Goal: Communication & Community: Connect with others

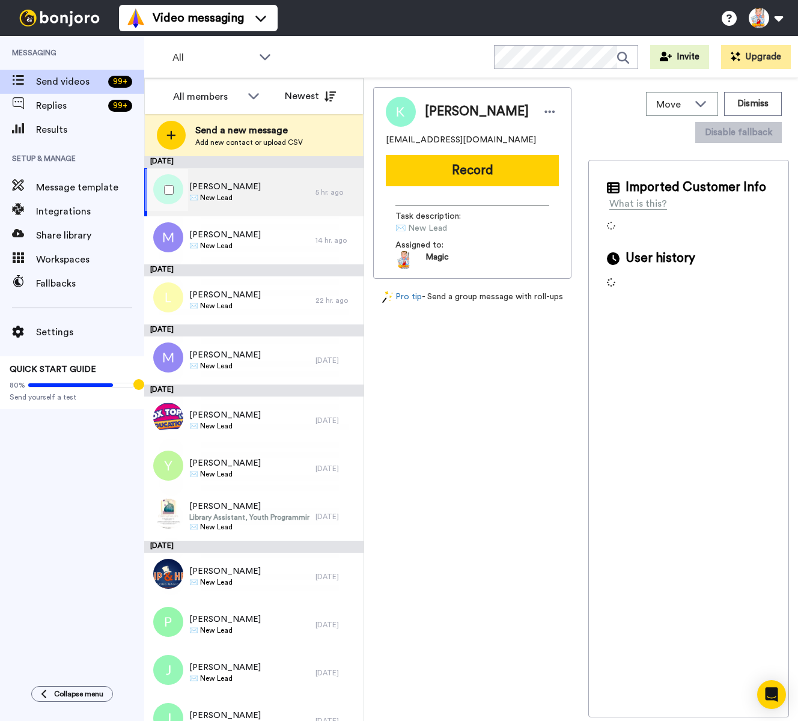
click at [232, 195] on span "✉️ New Lead" at bounding box center [224, 198] width 71 height 10
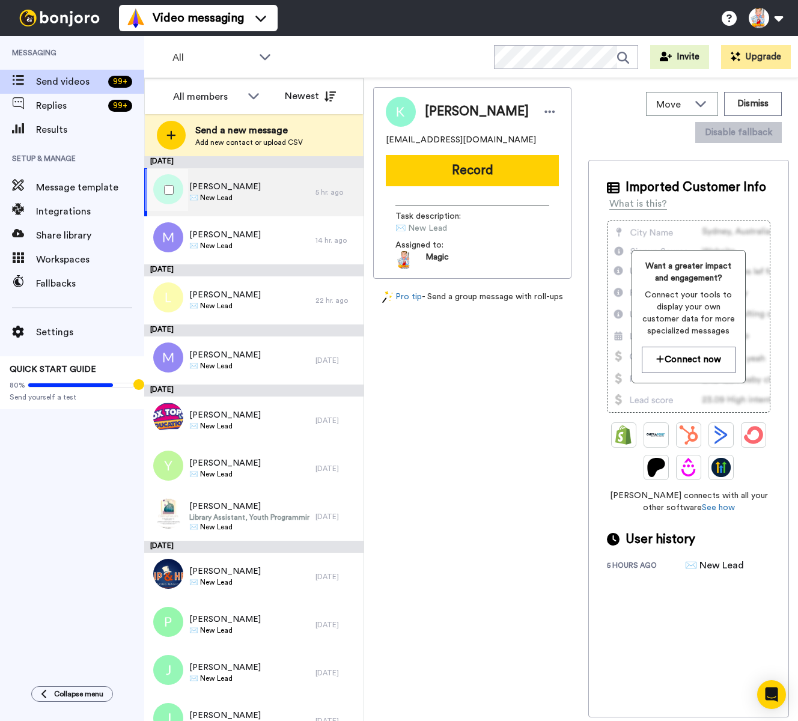
click at [232, 195] on span "✉️ New Lead" at bounding box center [224, 198] width 71 height 10
click at [232, 195] on span "✉️ New Lead" at bounding box center [224, 197] width 71 height 10
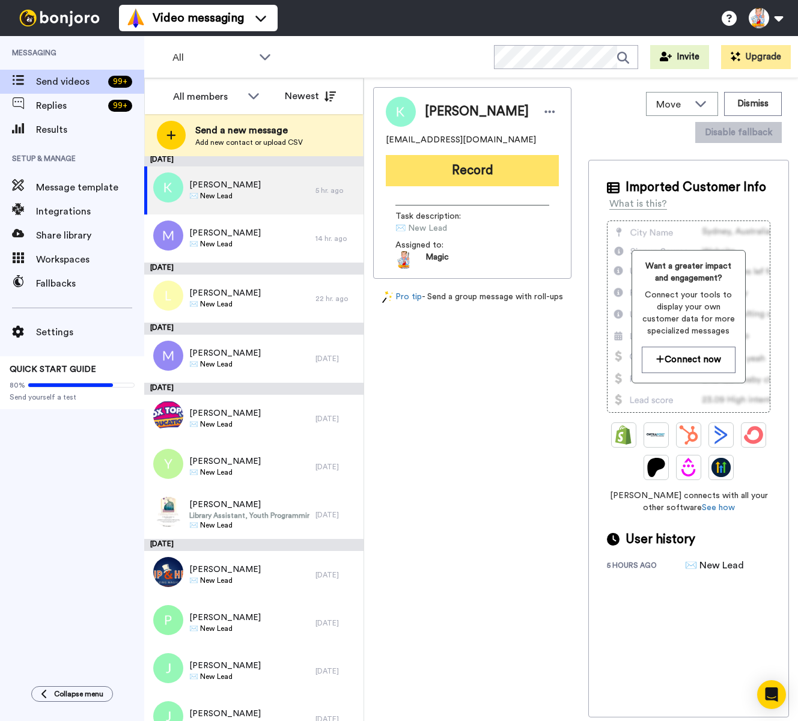
click at [457, 170] on button "Record" at bounding box center [472, 170] width 173 height 31
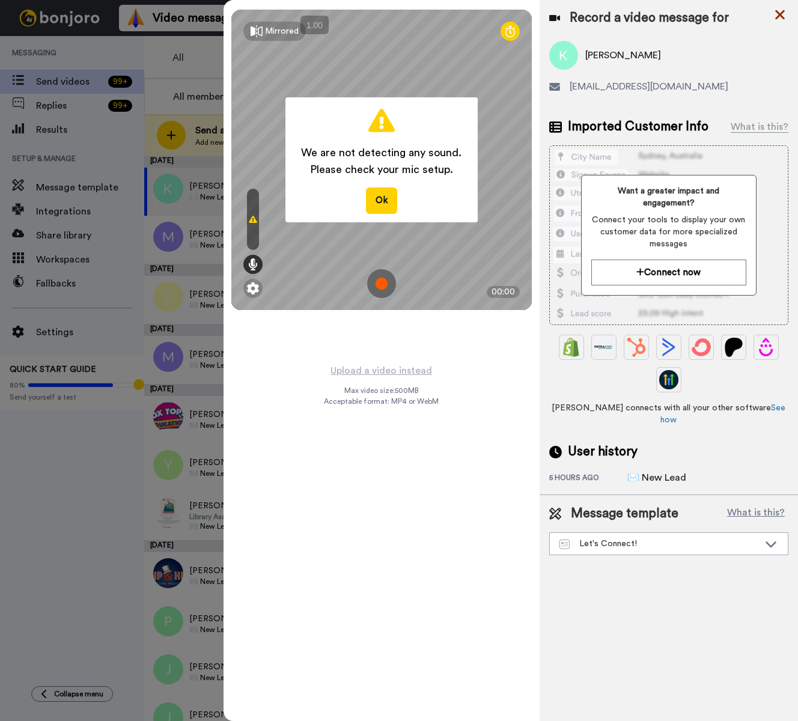
click at [779, 11] on icon at bounding box center [780, 14] width 12 height 15
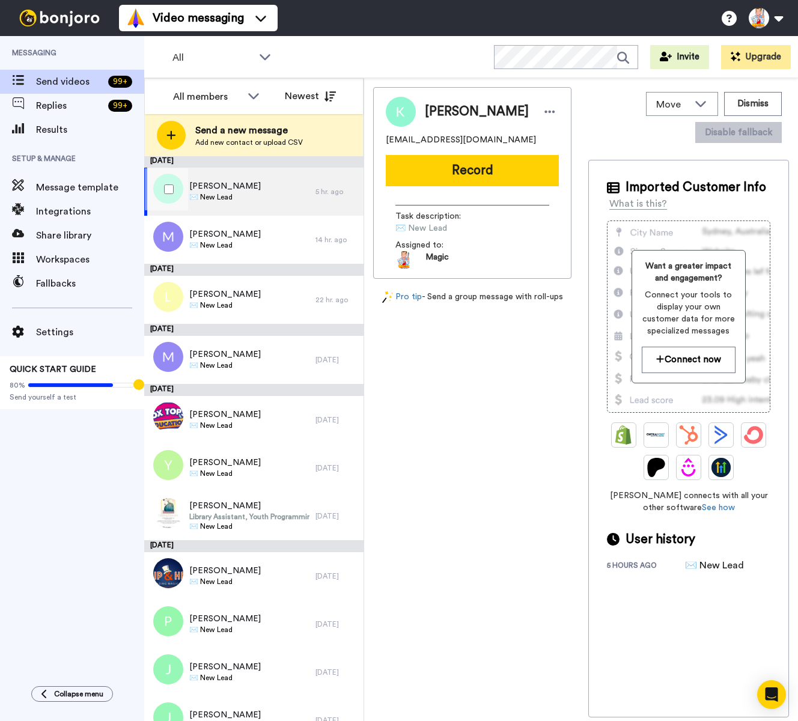
click at [291, 189] on div "Katherine Boas ✉️ New Lead" at bounding box center [229, 192] width 171 height 48
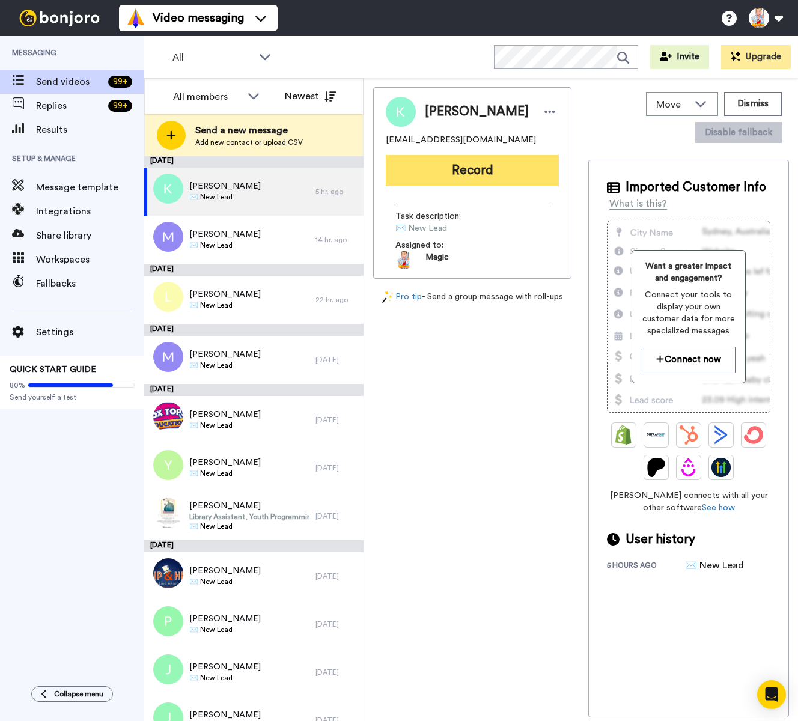
click at [454, 168] on button "Record" at bounding box center [472, 170] width 173 height 31
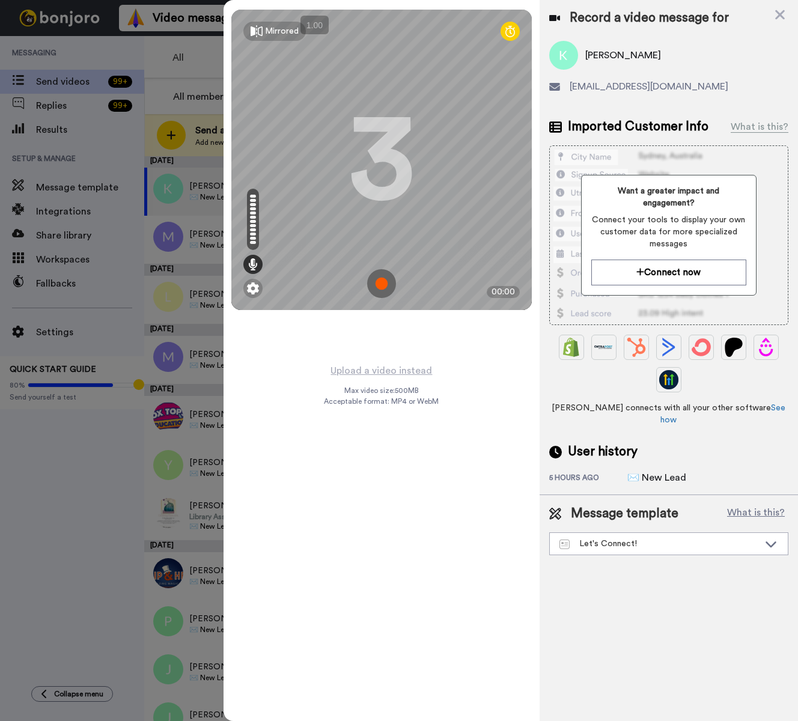
click at [382, 284] on img at bounding box center [381, 283] width 29 height 29
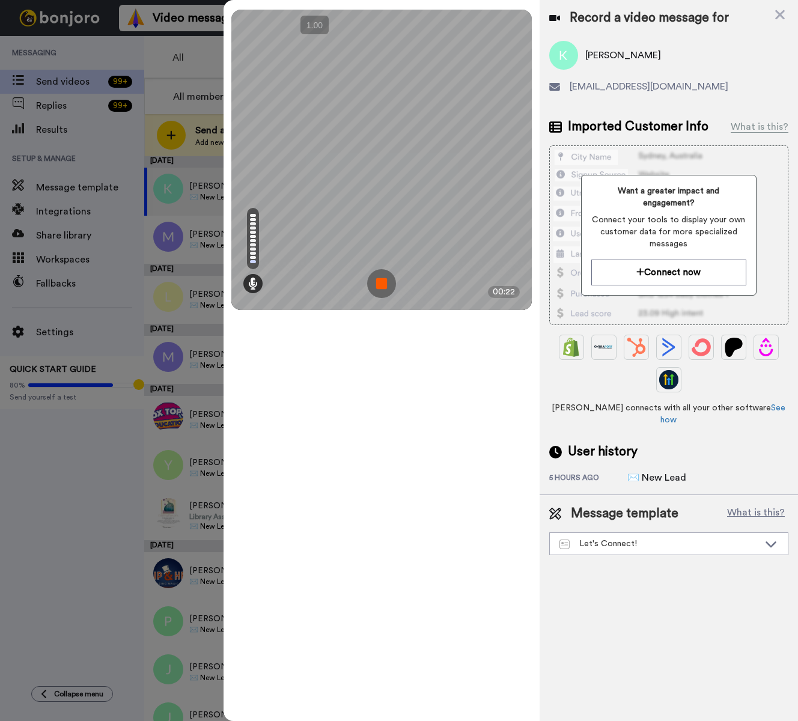
click at [382, 284] on img at bounding box center [381, 283] width 29 height 29
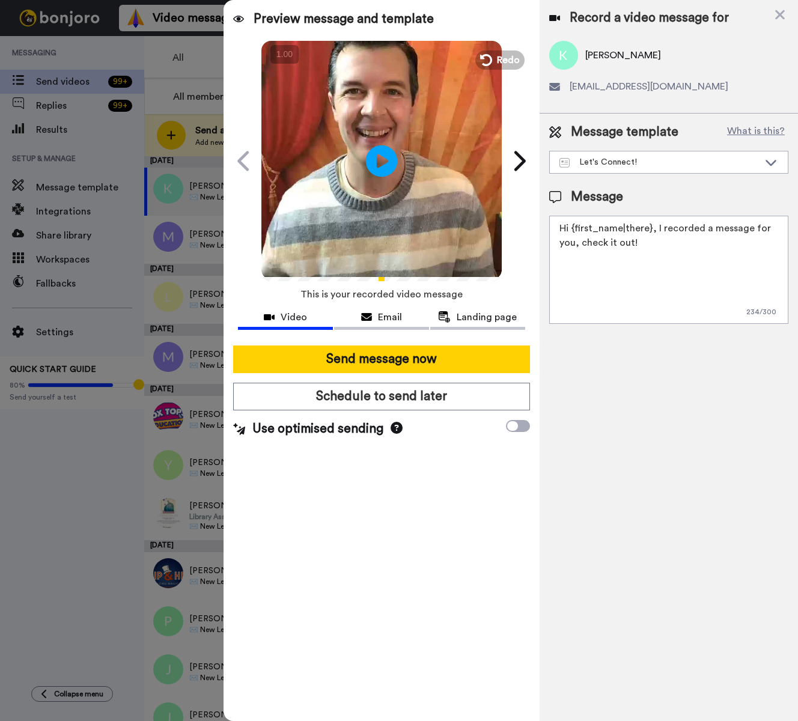
click at [379, 165] on icon "Play/Pause" at bounding box center [382, 160] width 32 height 57
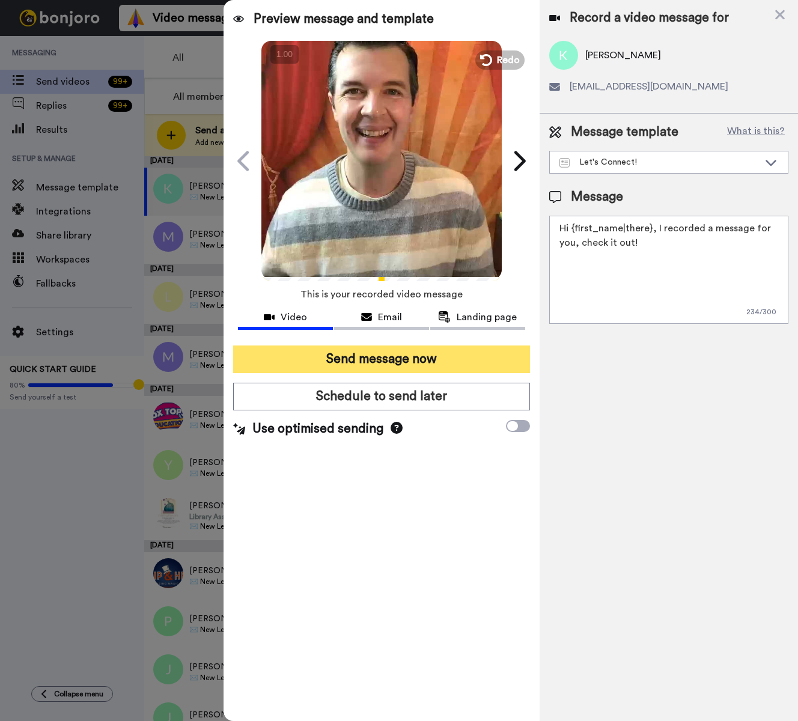
click at [426, 358] on button "Send message now" at bounding box center [381, 359] width 297 height 28
